Goal: Task Accomplishment & Management: Manage account settings

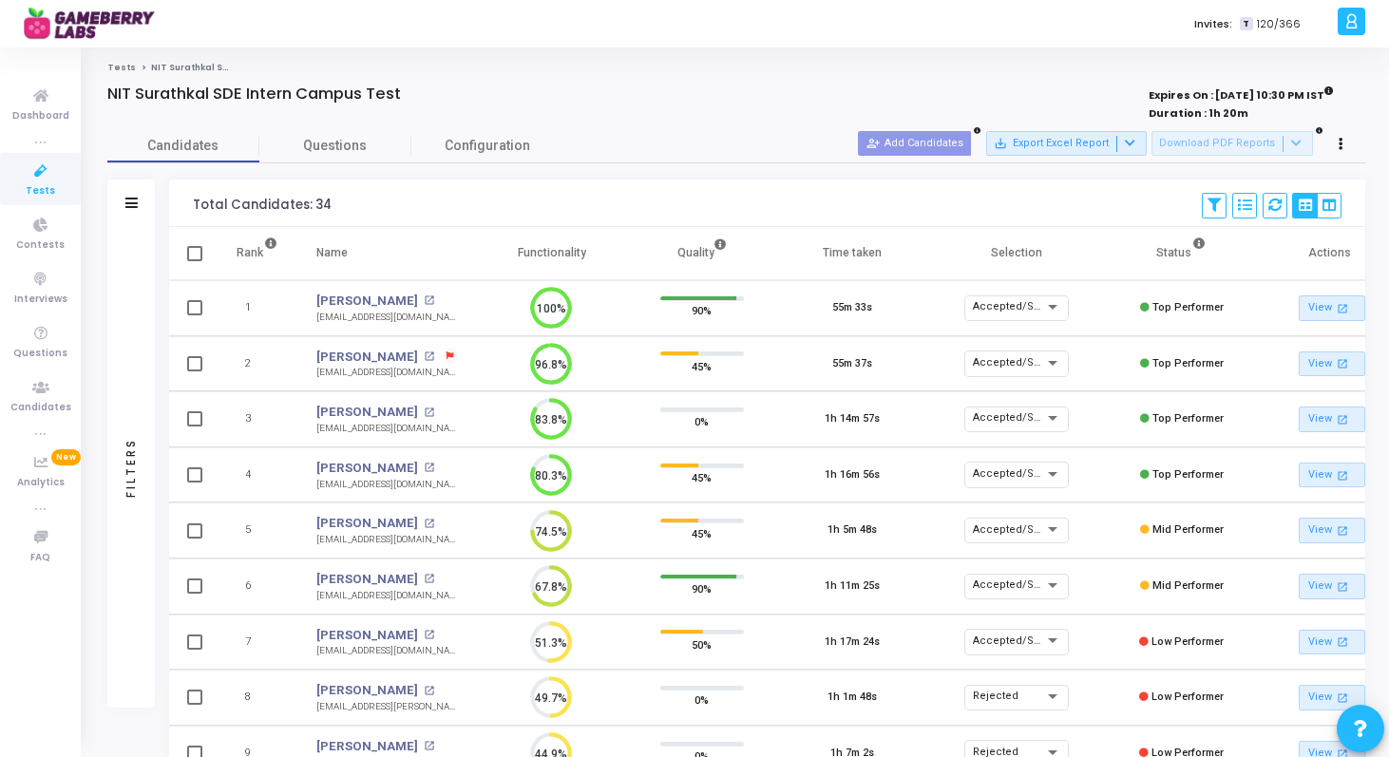
click at [41, 180] on icon at bounding box center [41, 172] width 40 height 24
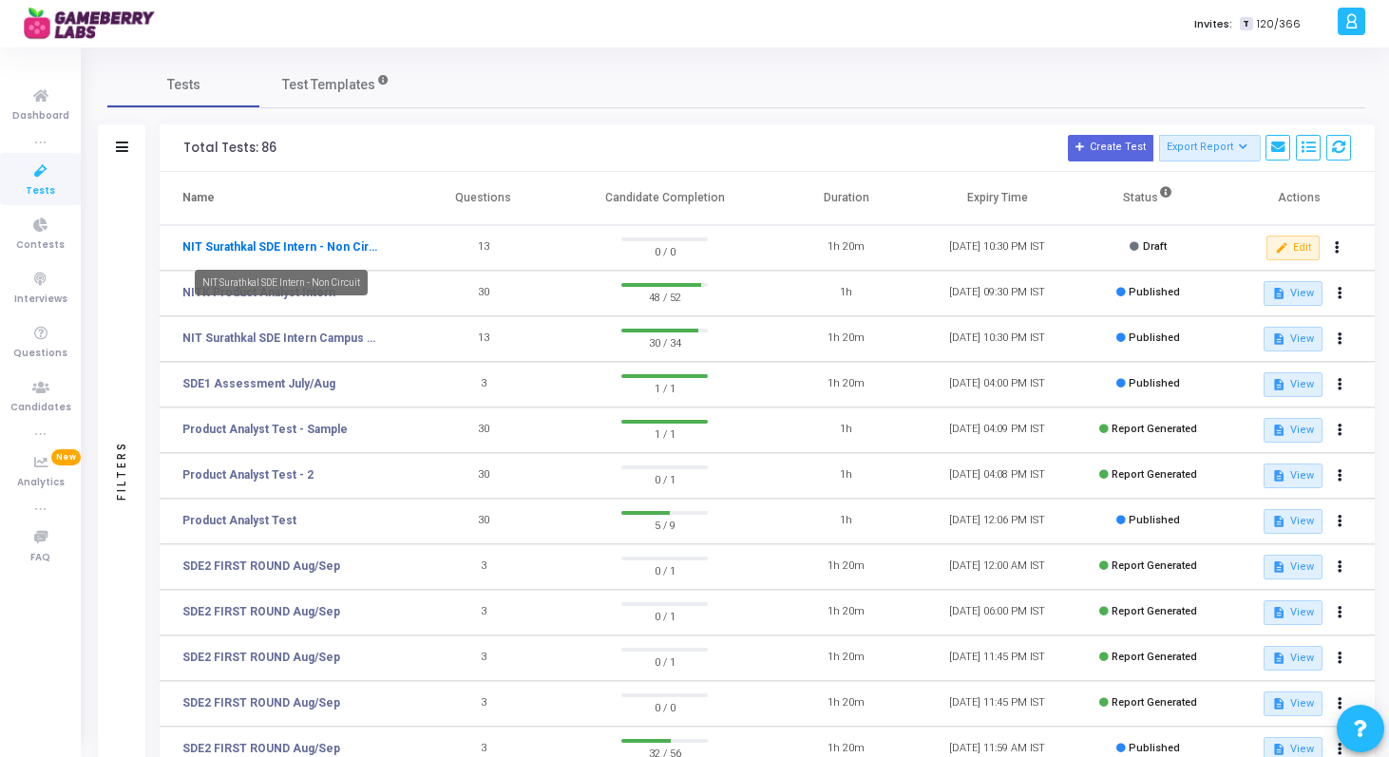
click at [313, 247] on link "NIT Surathkal SDE Intern - Non Circuit" at bounding box center [280, 246] width 196 height 17
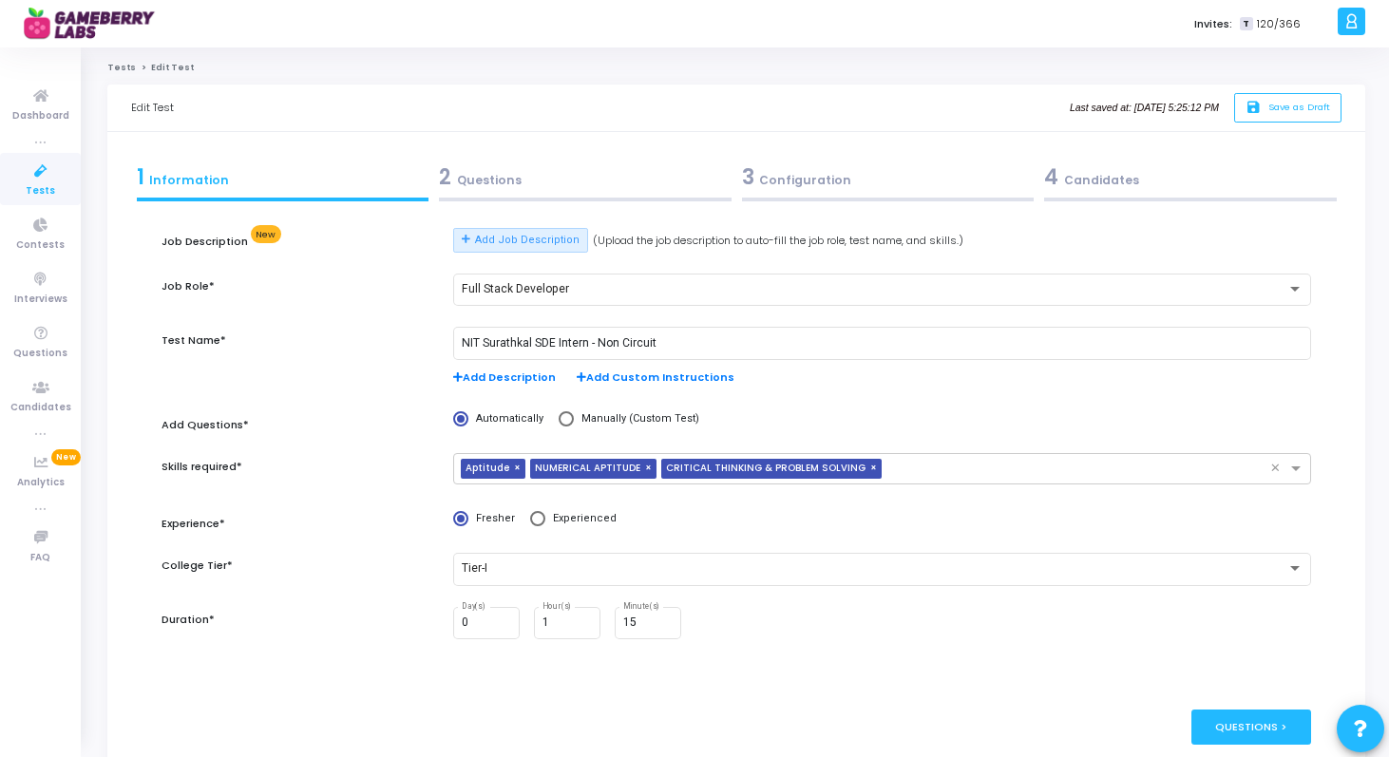
click at [569, 184] on div "2 Questions" at bounding box center [585, 176] width 293 height 31
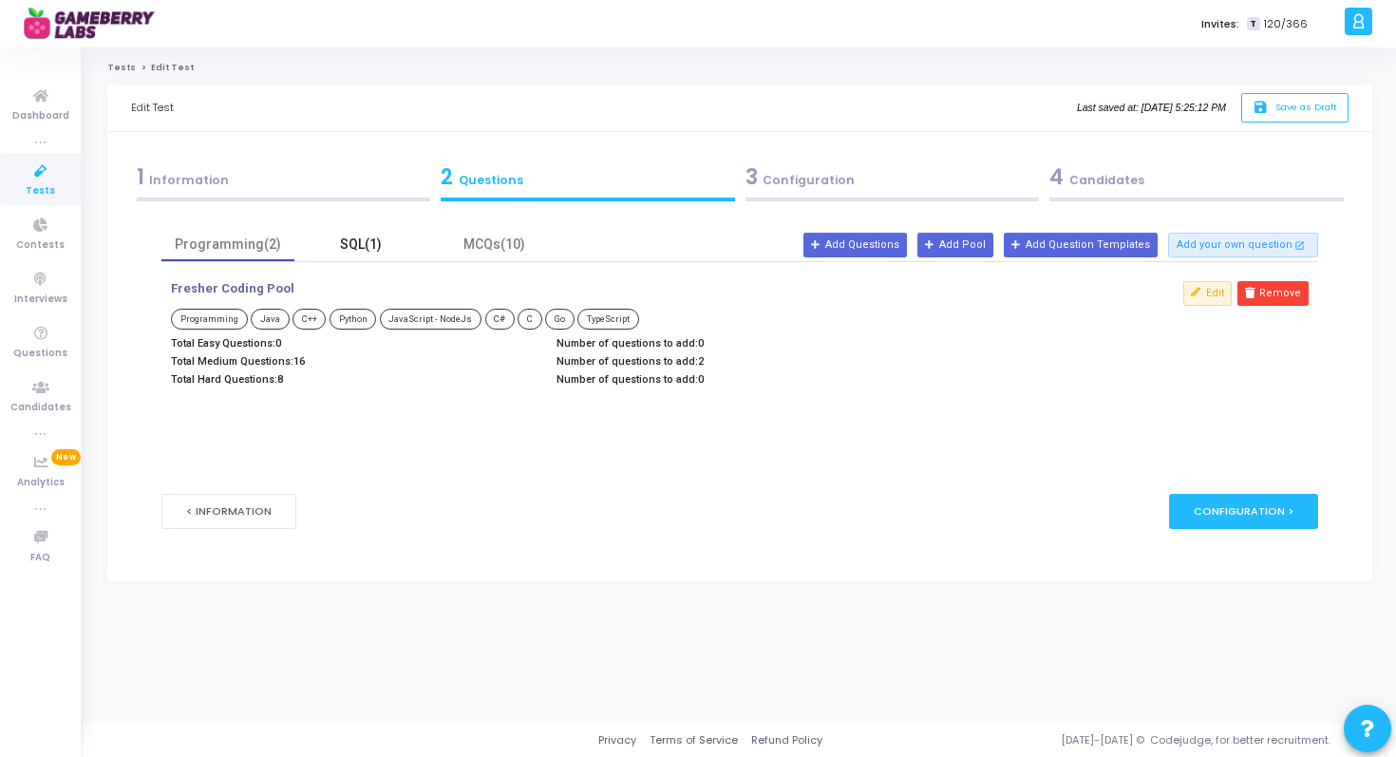
click at [391, 250] on div "SQL(1)" at bounding box center [361, 245] width 110 height 20
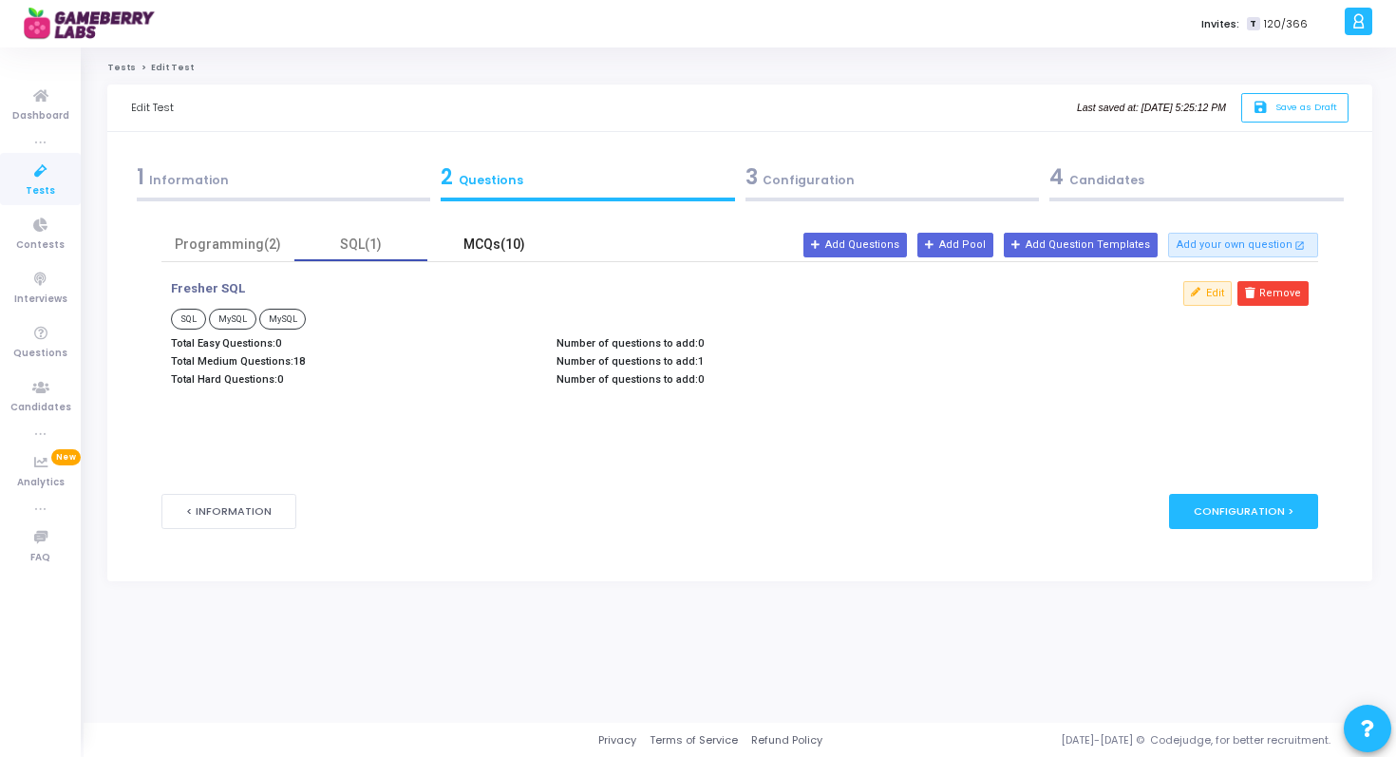
click at [494, 257] on div "MCQs(10)" at bounding box center [493, 244] width 133 height 33
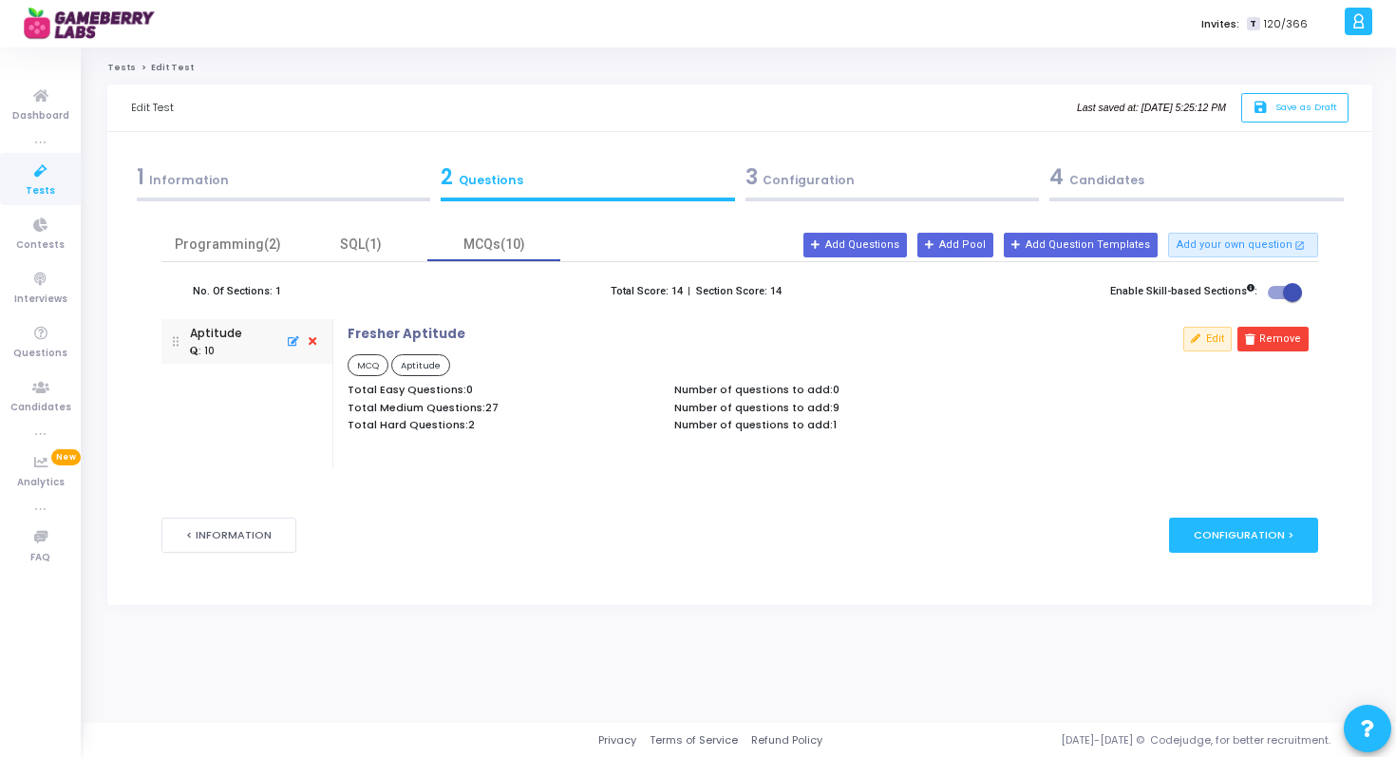
click at [824, 190] on div "3 Configuration" at bounding box center [893, 176] width 294 height 31
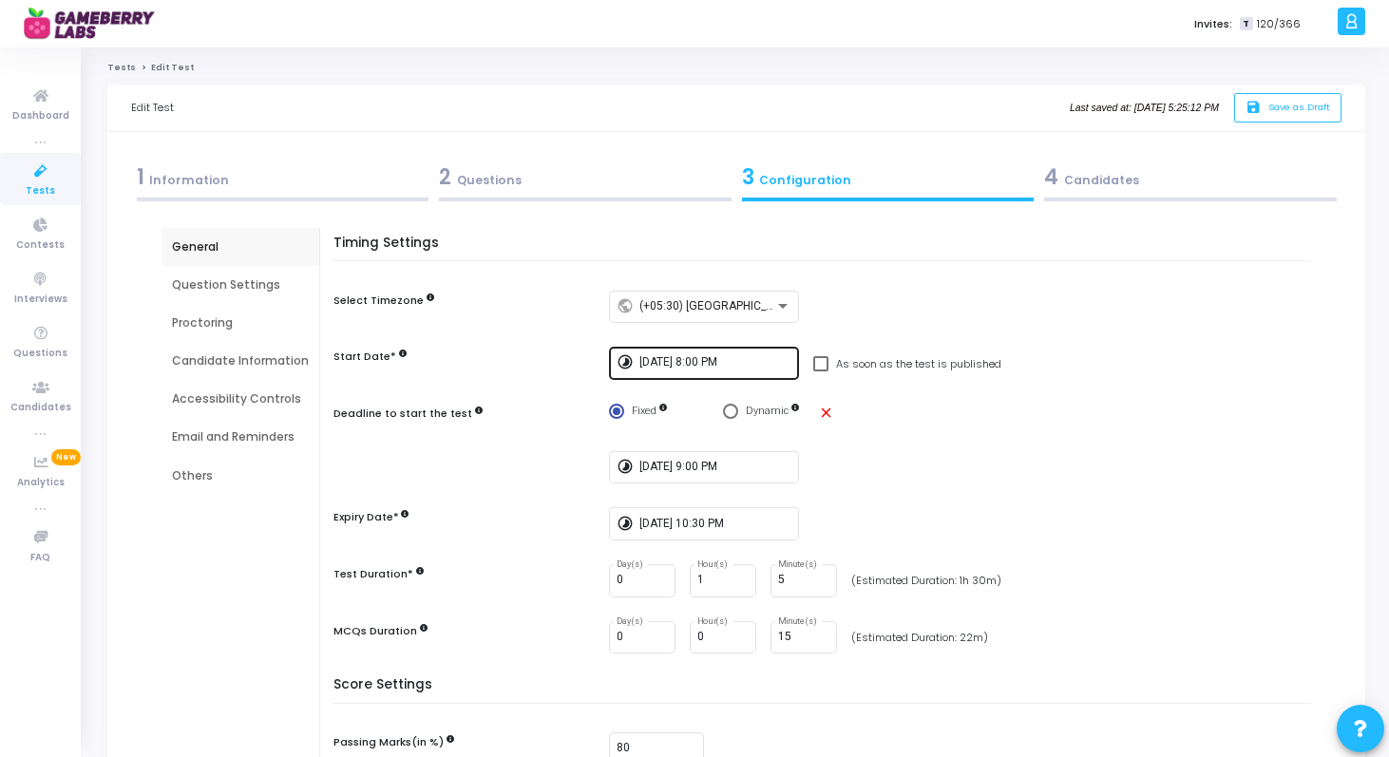
click at [712, 366] on input "[DATE] 8:00 PM" at bounding box center [715, 362] width 152 height 13
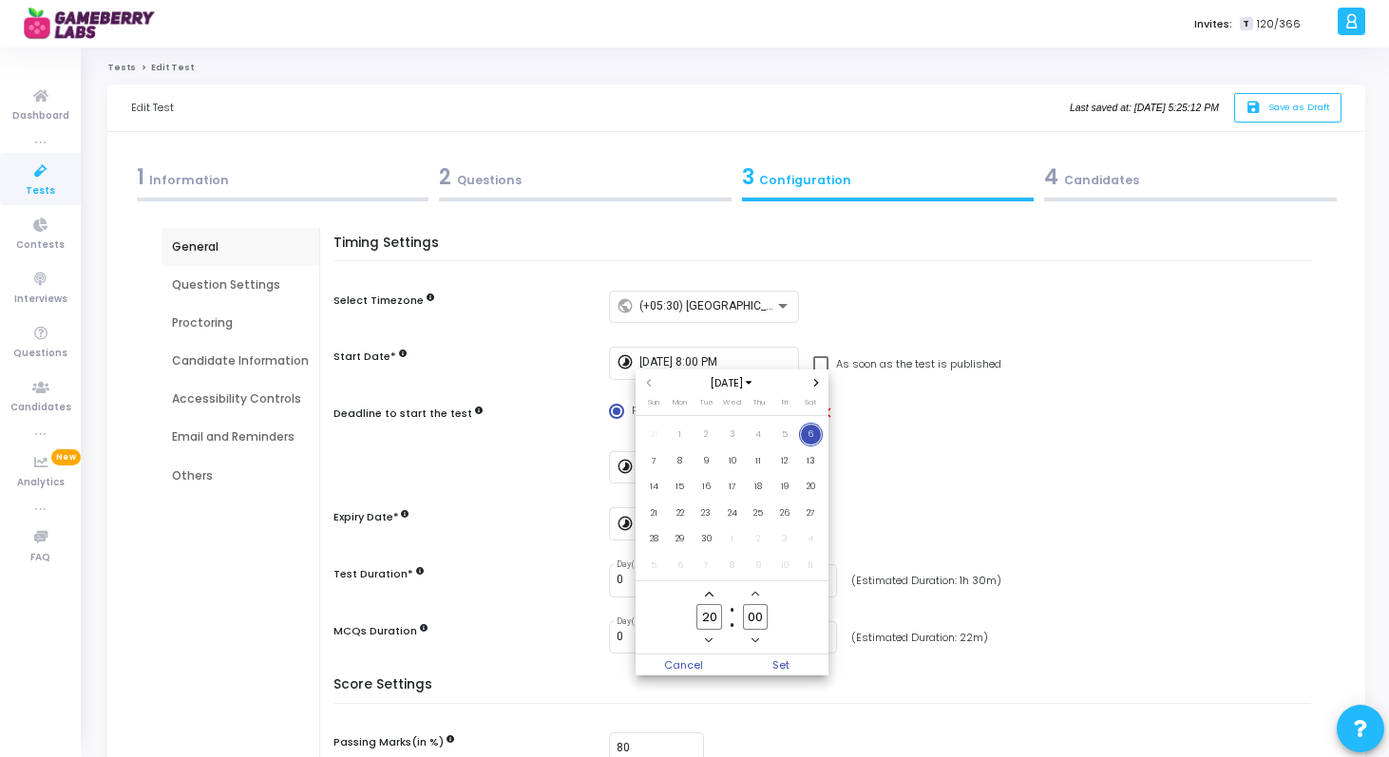
click at [755, 610] on input "00" at bounding box center [755, 617] width 25 height 26
type input "30"
click at [784, 656] on span "Set" at bounding box center [780, 665] width 97 height 21
type input "[DATE] 8:30 PM"
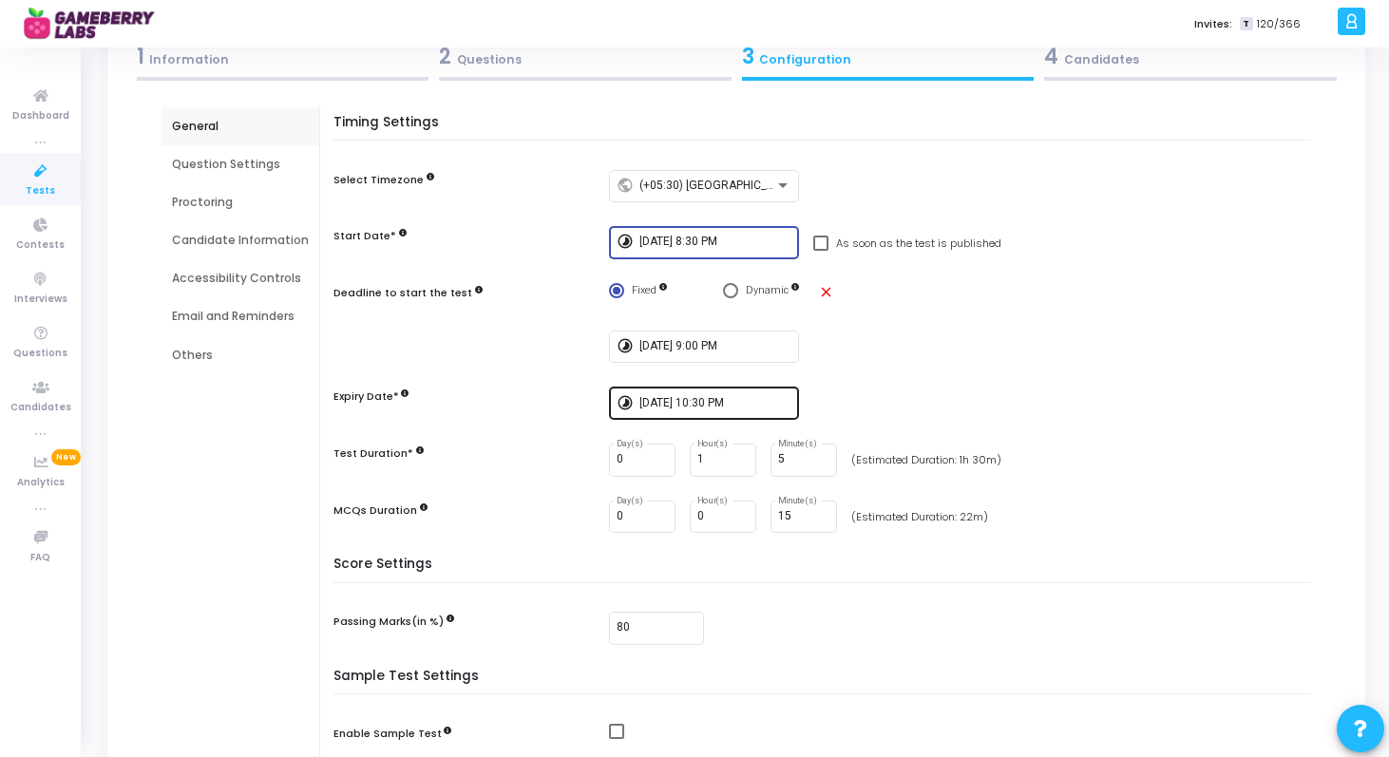
click at [698, 404] on input "[DATE] 10:30 PM" at bounding box center [715, 403] width 152 height 13
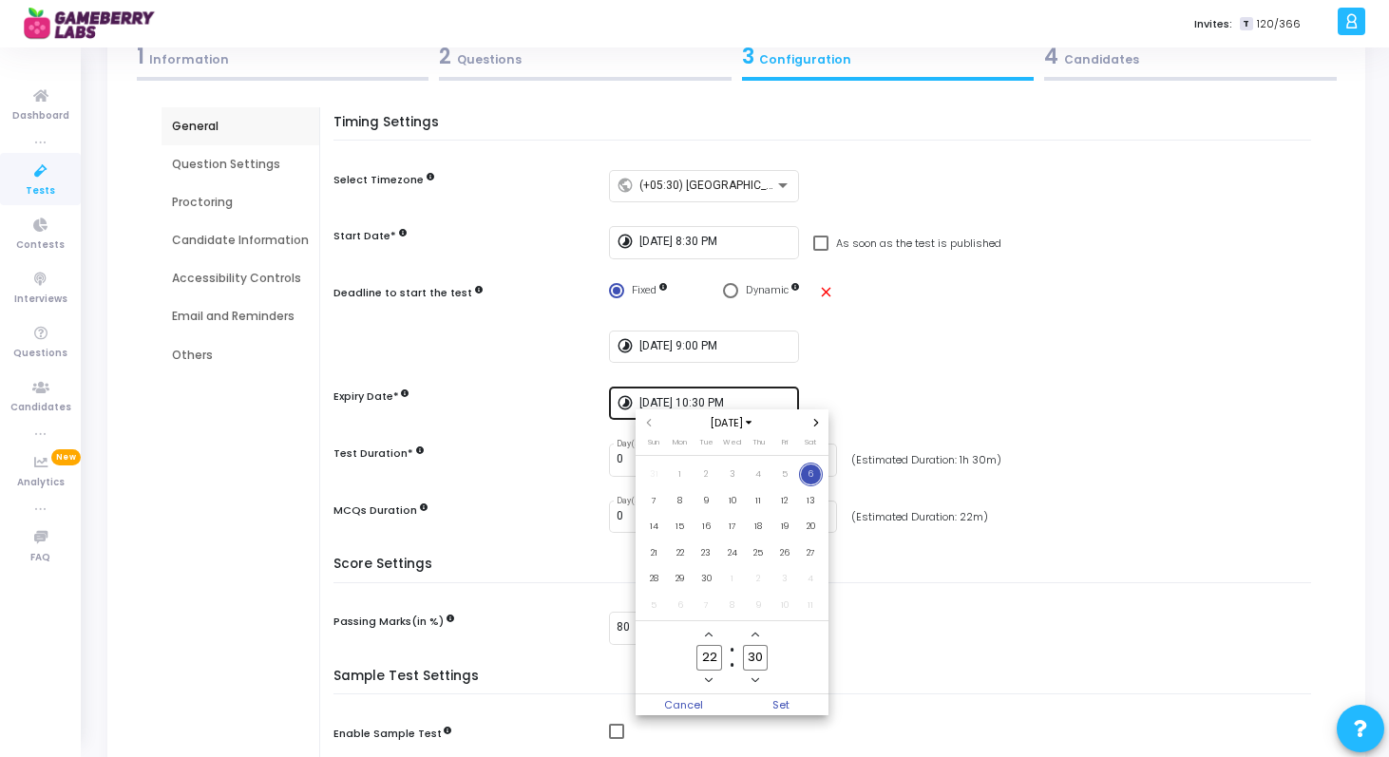
click at [698, 404] on div at bounding box center [694, 378] width 1389 height 757
click at [713, 635] on span "Add a hour" at bounding box center [709, 635] width 16 height 16
type input "23"
click at [811, 701] on span "Set" at bounding box center [780, 704] width 97 height 21
type input "[DATE] 11:30 PM"
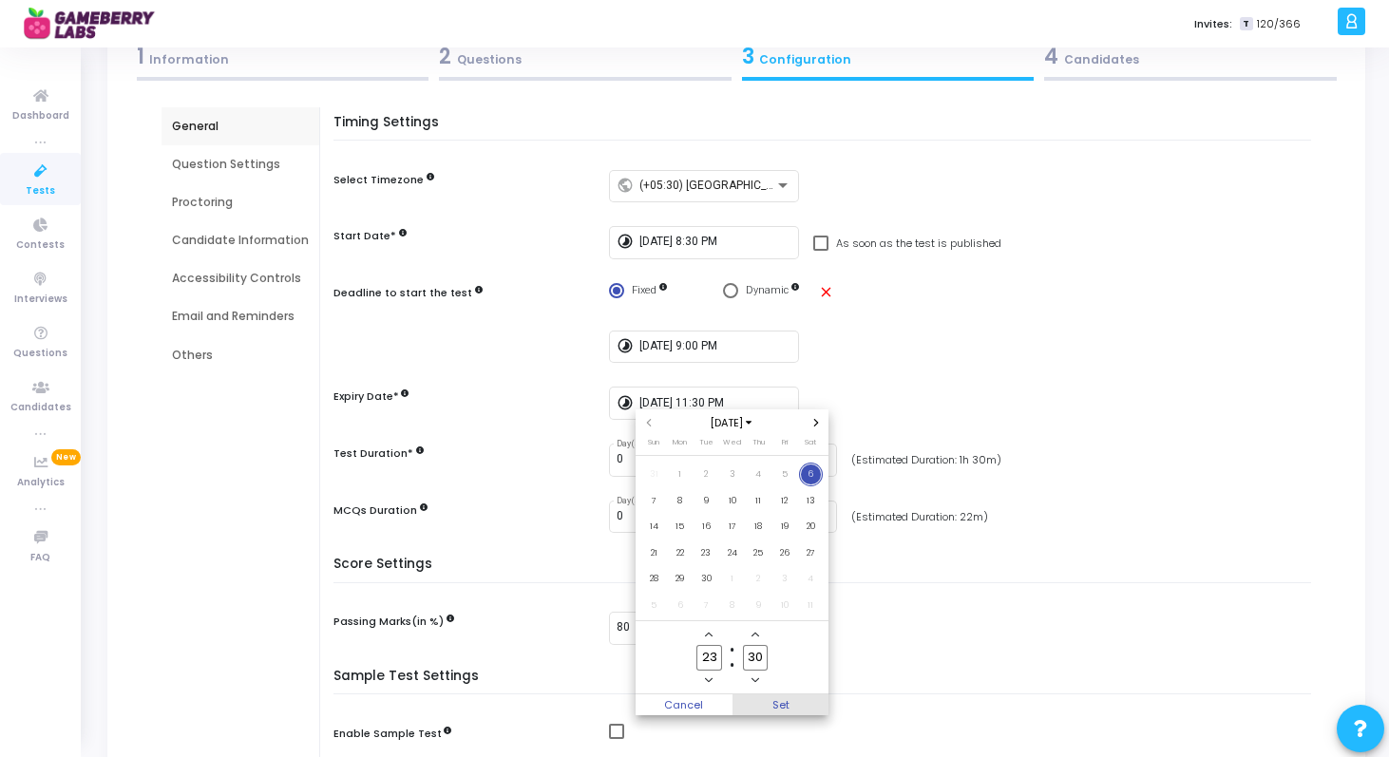
scroll to position [121, 0]
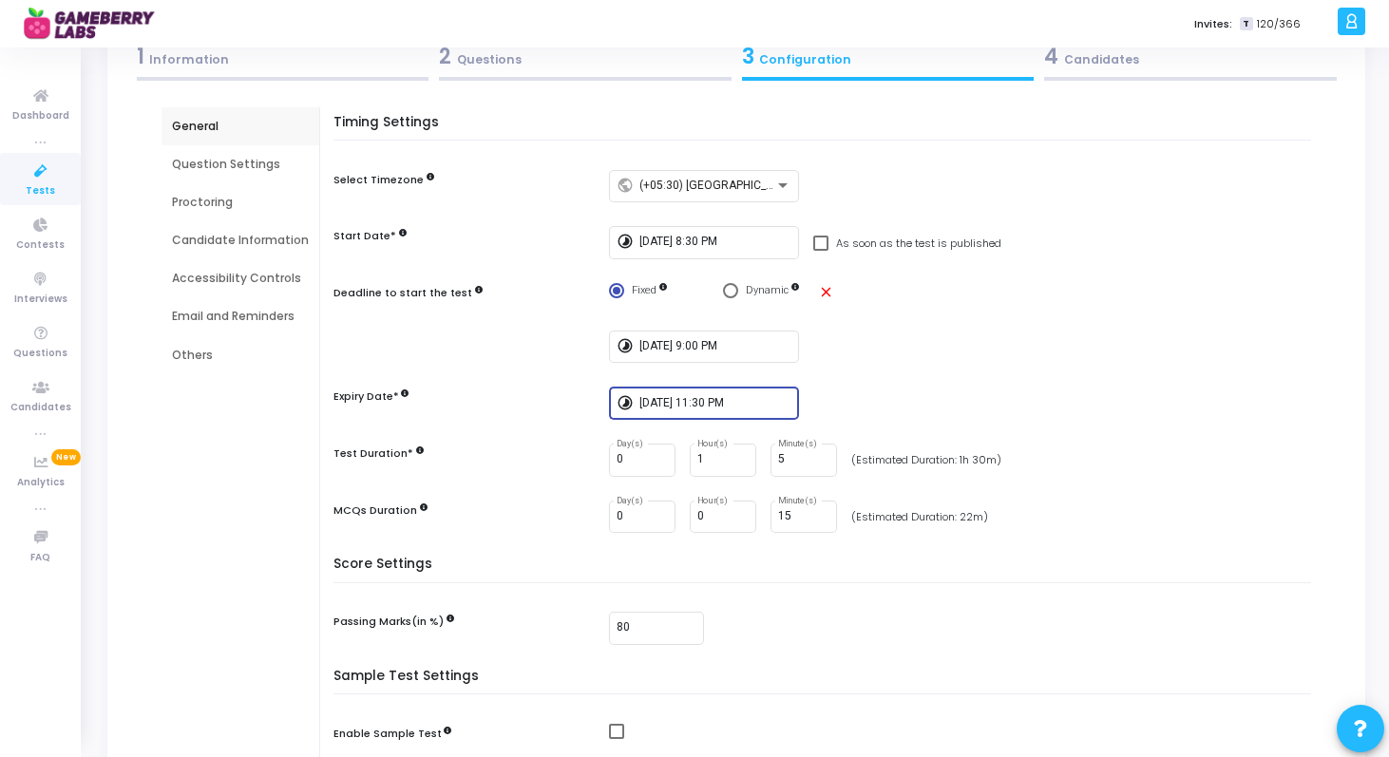
click at [1024, 361] on div "timelapse [DATE] 9:00 PM" at bounding box center [965, 347] width 712 height 33
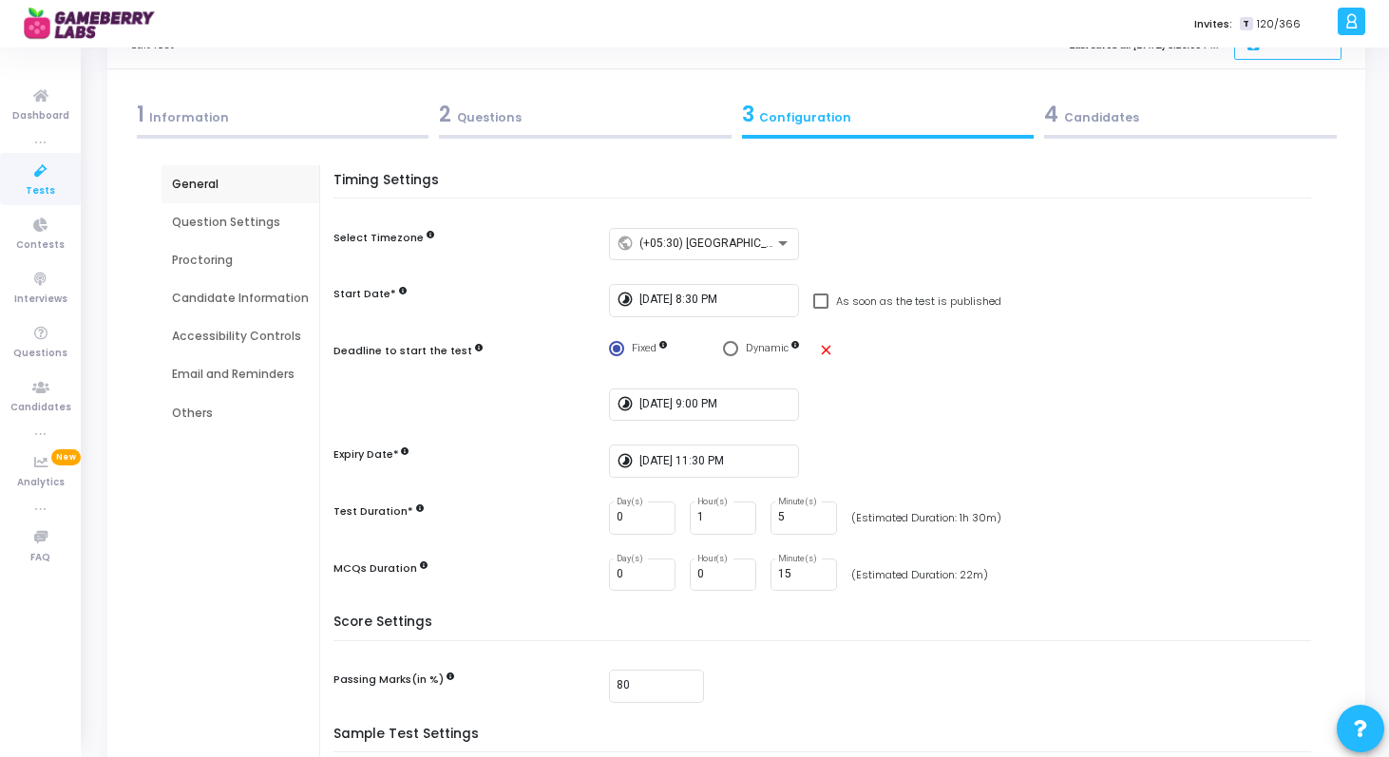
scroll to position [27, 0]
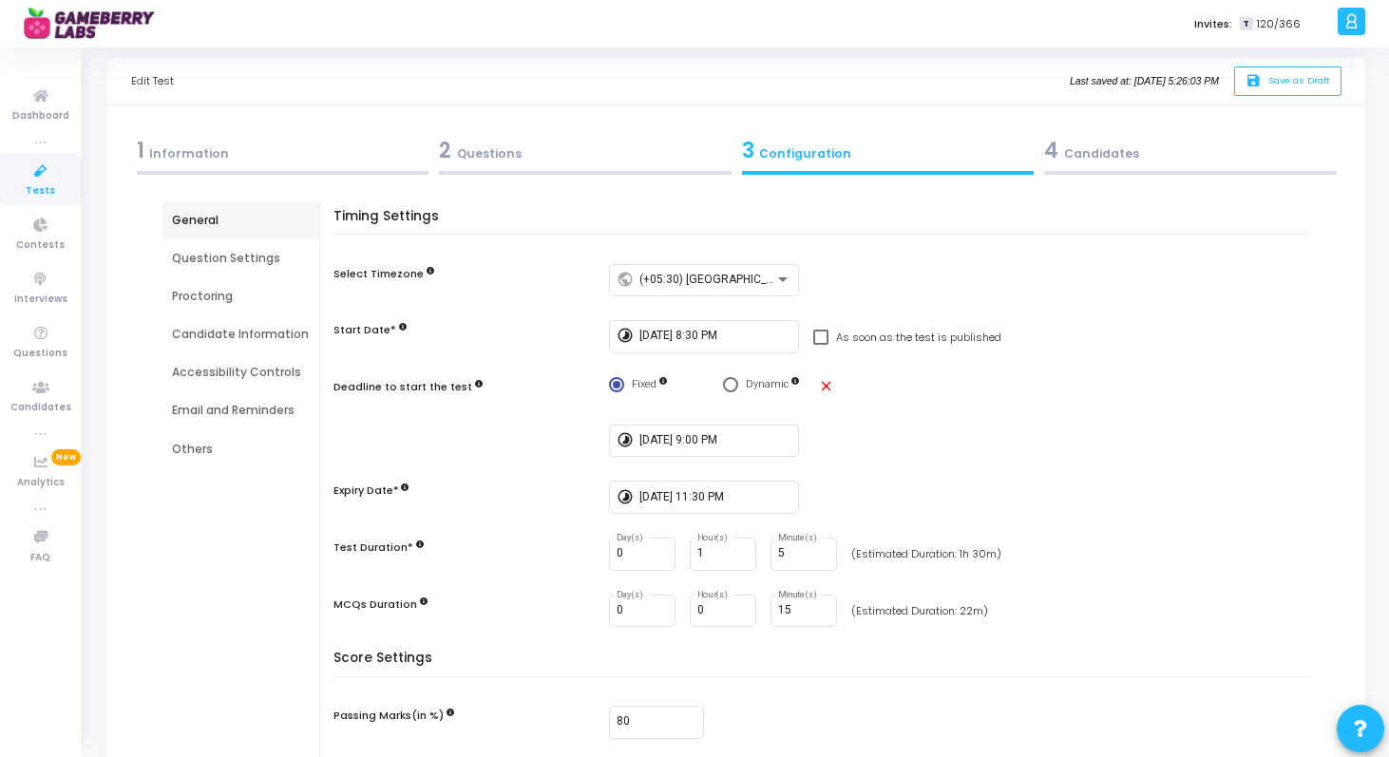
click at [1097, 159] on div "4 Candidates" at bounding box center [1190, 150] width 293 height 31
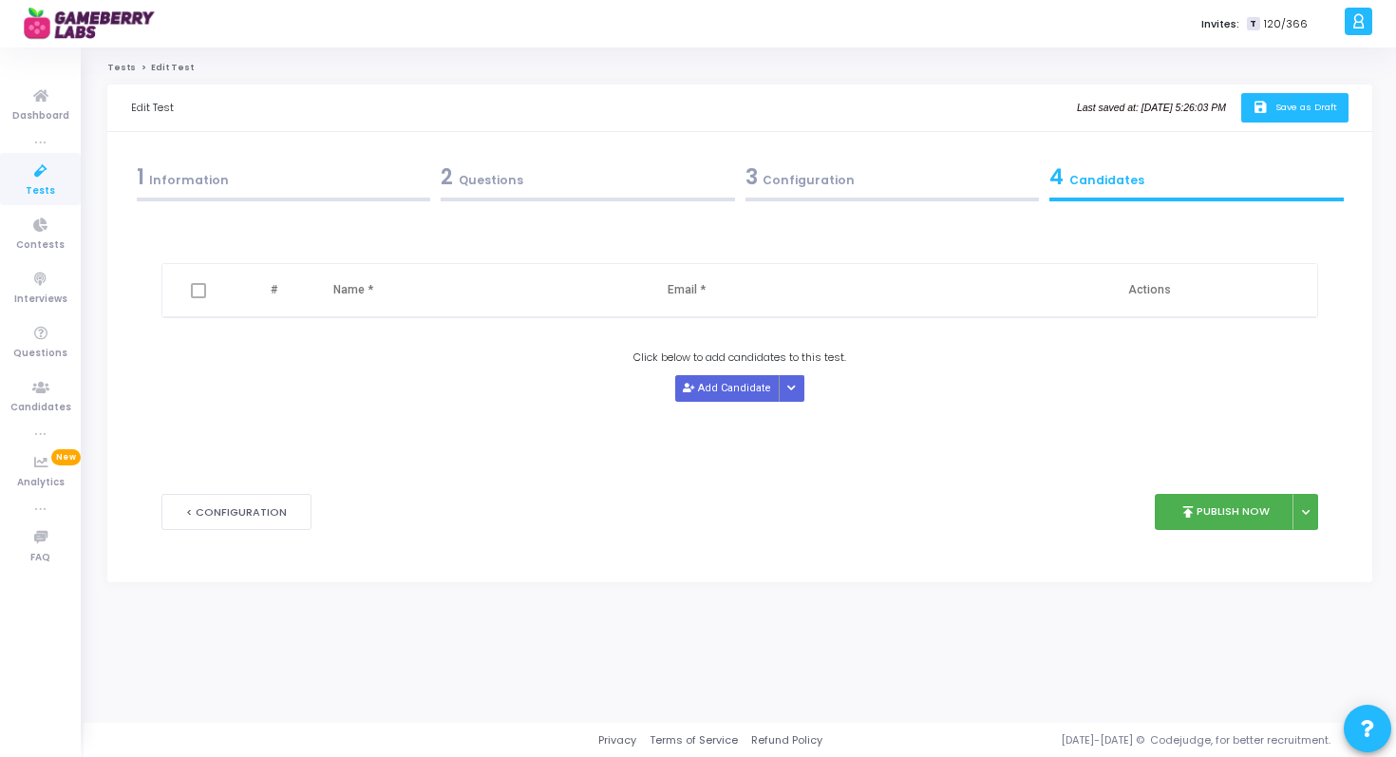
click at [1257, 112] on icon "save" at bounding box center [1263, 108] width 20 height 16
